Goal: Navigation & Orientation: Find specific page/section

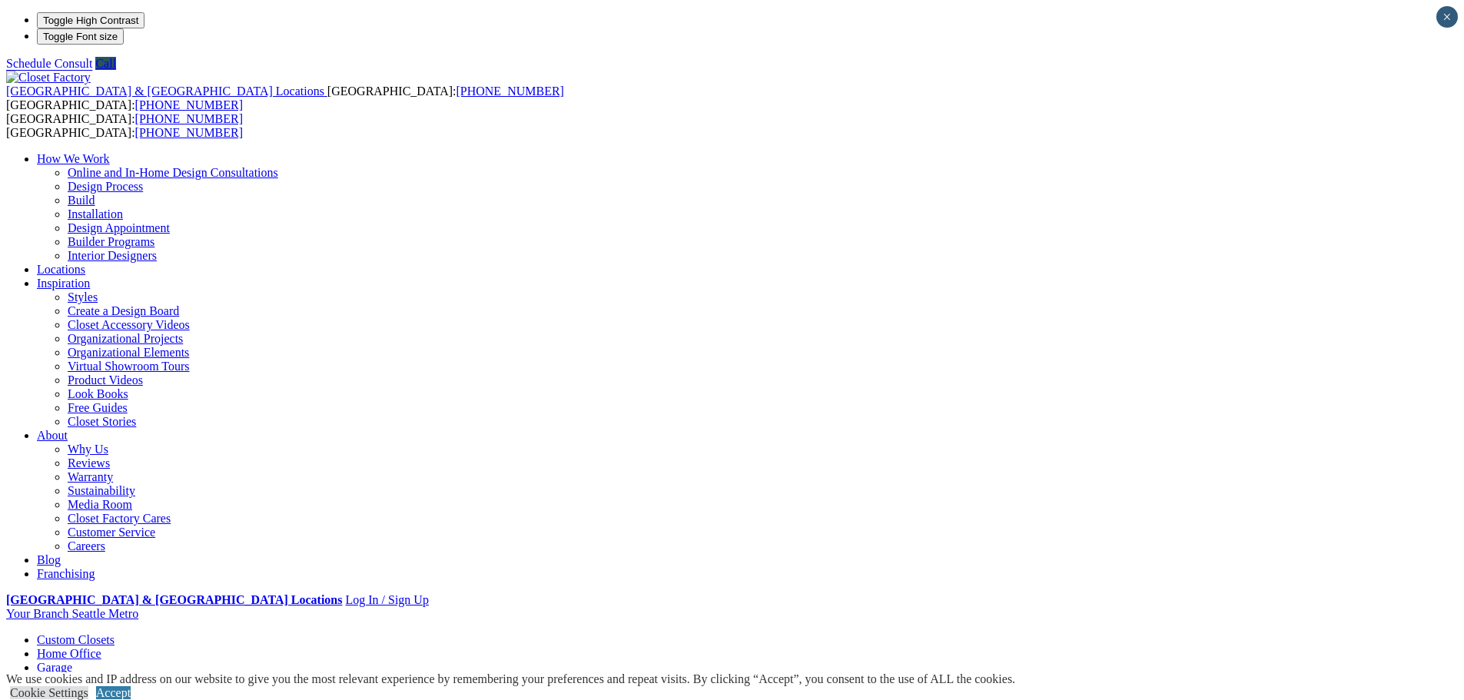
click at [101, 647] on link "Home Office" at bounding box center [69, 653] width 65 height 13
